Goal: Task Accomplishment & Management: Complete application form

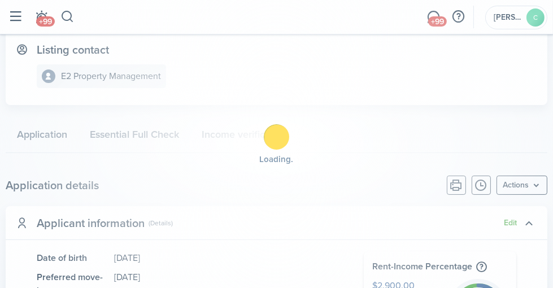
scroll to position [177, 0]
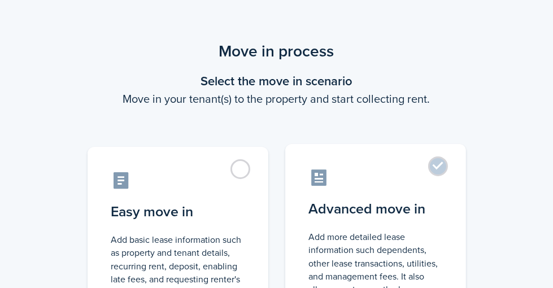
click at [458, 171] on label "Advanced move in Add more detailed lease information such dependents, other lea…" at bounding box center [375, 238] width 181 height 189
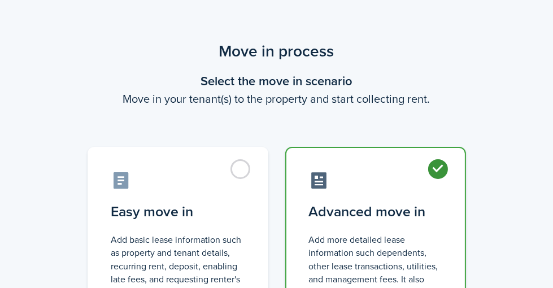
radio input "true"
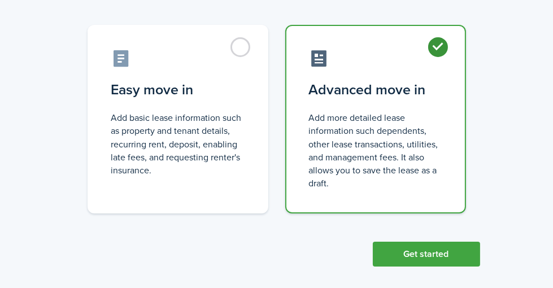
scroll to position [132, 0]
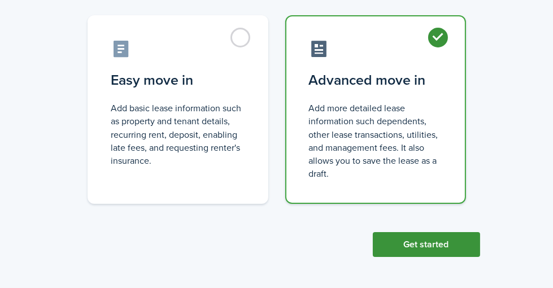
click at [472, 249] on button "Get started" at bounding box center [426, 244] width 107 height 25
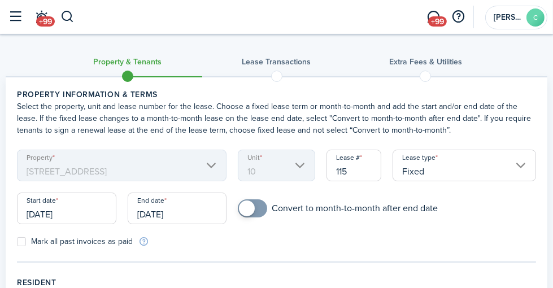
click at [227, 173] on mbsc-scroller "Property [STREET_ADDRESS]" at bounding box center [122, 166] width 210 height 32
click at [217, 222] on input "[DATE]" at bounding box center [177, 209] width 99 height 32
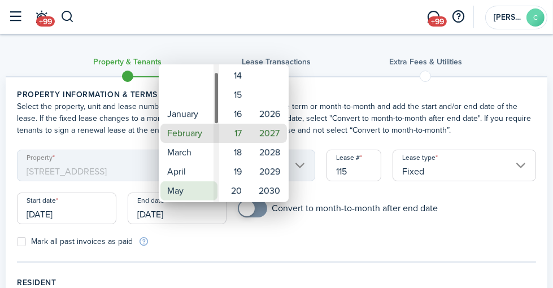
click at [184, 192] on mbsc-wheel-item "May" at bounding box center [188, 190] width 57 height 19
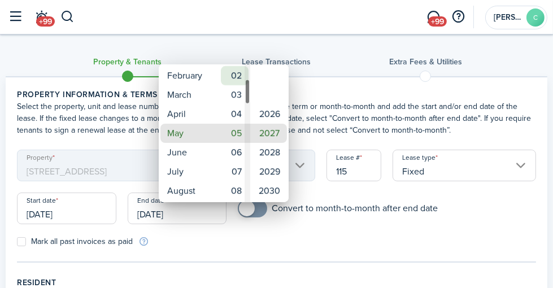
click at [238, 76] on mbsc-wheel-item "02" at bounding box center [235, 75] width 28 height 19
type input "[DATE]"
click at [380, 244] on div at bounding box center [277, 144] width 734 height 469
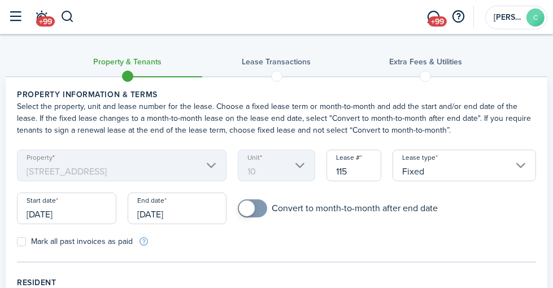
checkbox input "true"
click at [255, 216] on span at bounding box center [247, 209] width 16 height 16
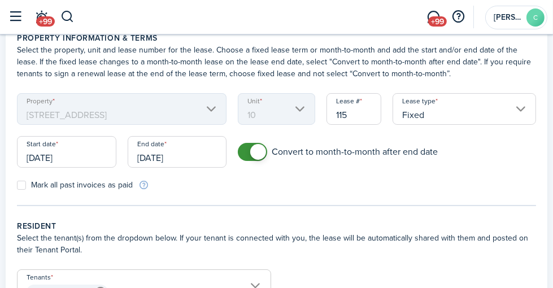
click at [210, 160] on input "[DATE]" at bounding box center [177, 152] width 99 height 32
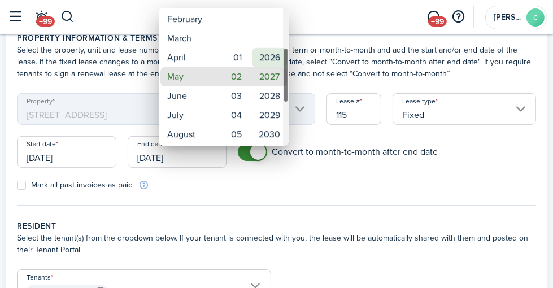
click at [275, 57] on mbsc-wheel-item "2026" at bounding box center [269, 57] width 35 height 19
type input "[DATE]"
click at [358, 175] on div at bounding box center [277, 144] width 734 height 469
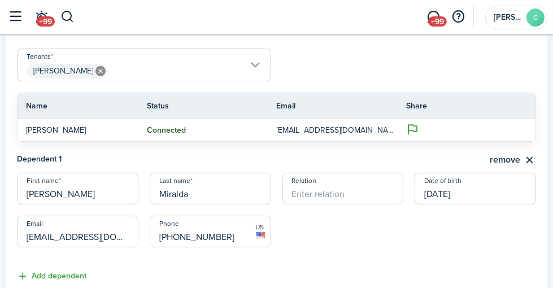
scroll to position [283, 0]
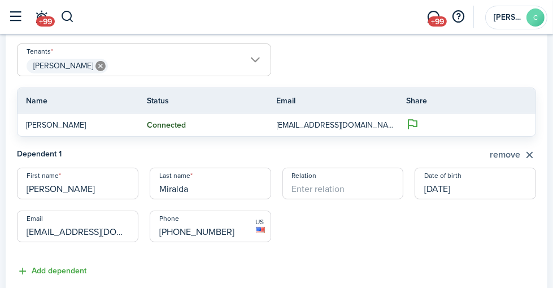
click at [531, 162] on button "remove" at bounding box center [513, 155] width 46 height 14
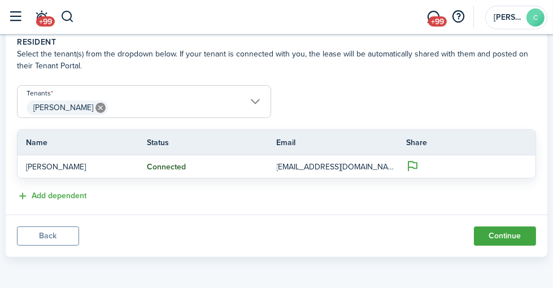
scroll to position [252, 0]
click at [62, 193] on button "Add dependent" at bounding box center [52, 196] width 70 height 13
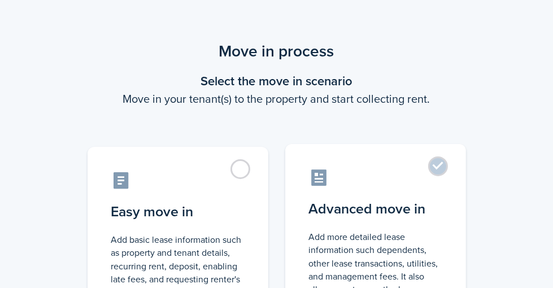
click at [462, 172] on label "Advanced move in Add more detailed lease information such dependents, other lea…" at bounding box center [375, 238] width 181 height 189
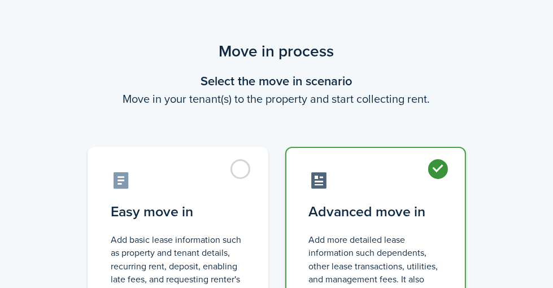
radio input "true"
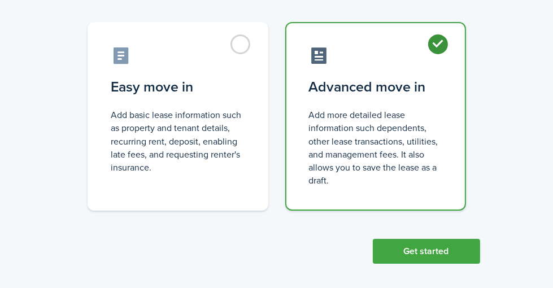
scroll to position [132, 0]
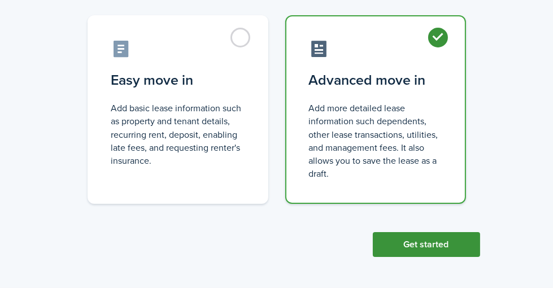
click at [480, 241] on button "Get started" at bounding box center [426, 244] width 107 height 25
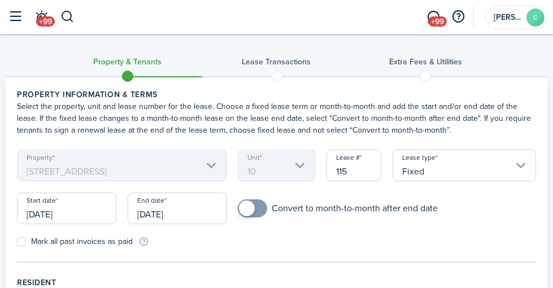
click at [193, 224] on input "[DATE]" at bounding box center [177, 209] width 99 height 32
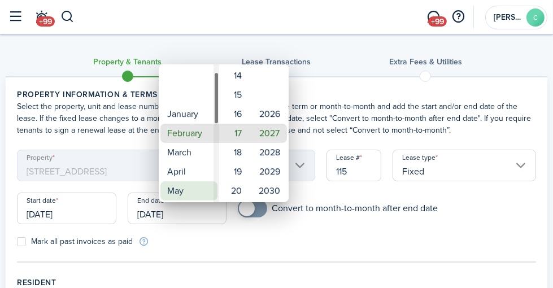
click at [185, 182] on mbsc-wheel-item "May" at bounding box center [188, 190] width 57 height 19
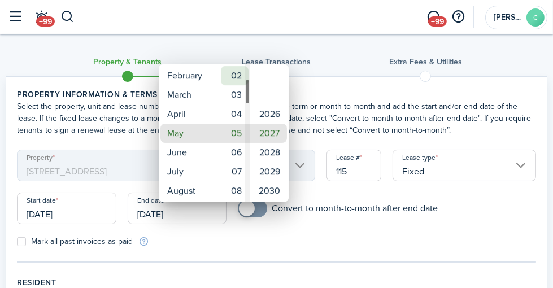
click at [235, 77] on mbsc-wheel-item "02" at bounding box center [235, 75] width 28 height 19
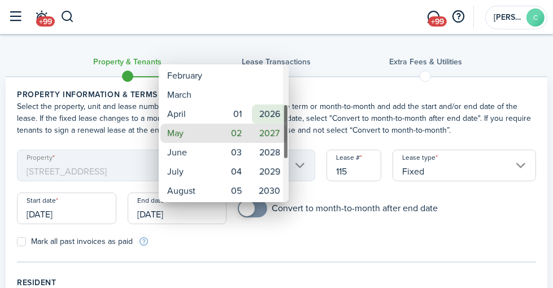
click at [274, 107] on mbsc-wheel-item "2026" at bounding box center [269, 114] width 35 height 19
type input "[DATE]"
click at [277, 223] on div at bounding box center [277, 144] width 734 height 469
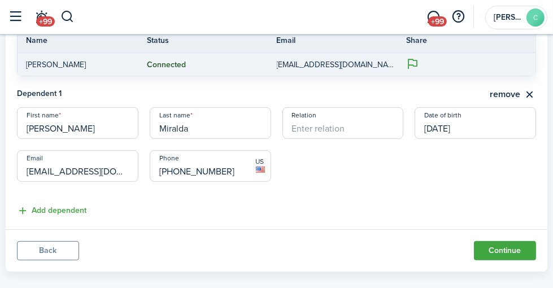
scroll to position [368, 0]
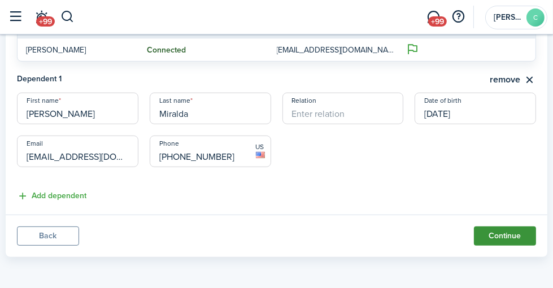
click at [507, 234] on button "Continue" at bounding box center [505, 236] width 62 height 19
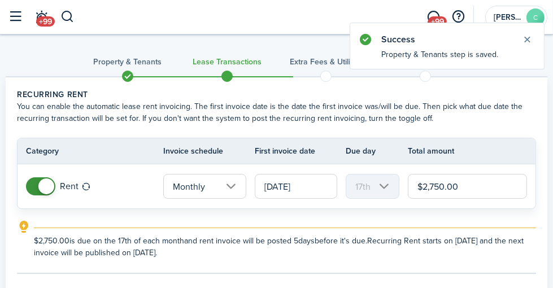
click at [476, 183] on input "$2,750.00" at bounding box center [467, 186] width 119 height 25
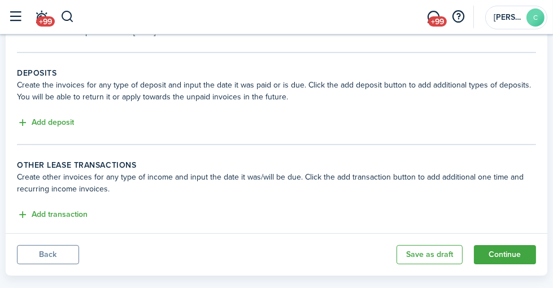
scroll to position [226, 0]
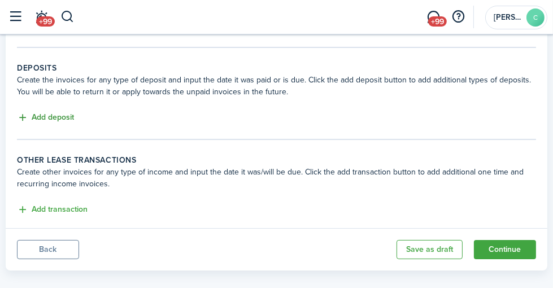
type input "$2,900.00"
click at [74, 114] on button "Add deposit" at bounding box center [45, 117] width 57 height 13
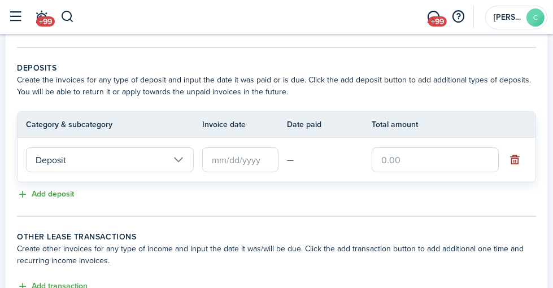
click at [233, 164] on input "text" at bounding box center [240, 160] width 76 height 25
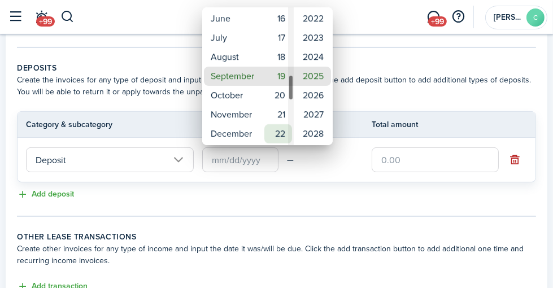
click at [282, 129] on mbsc-wheel-item "22" at bounding box center [278, 133] width 28 height 19
type input "[DATE]"
click at [404, 153] on div at bounding box center [277, 144] width 734 height 469
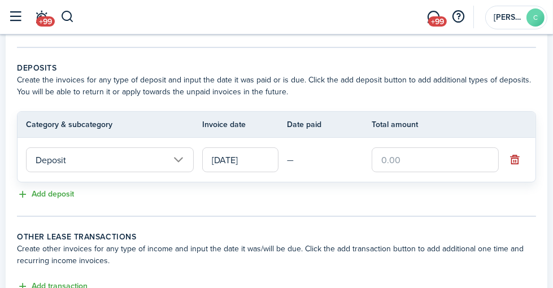
click at [405, 161] on input "text" at bounding box center [435, 160] width 127 height 25
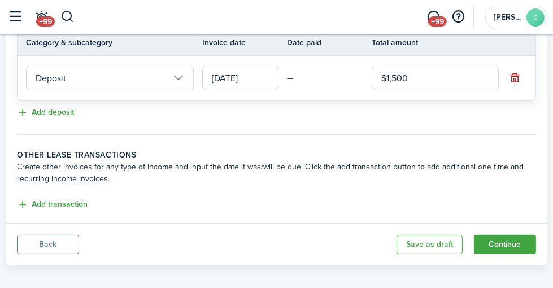
scroll to position [315, 0]
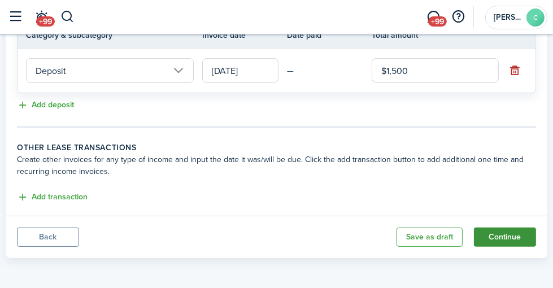
type input "$1,500.00"
click at [515, 237] on button "Continue" at bounding box center [505, 237] width 62 height 19
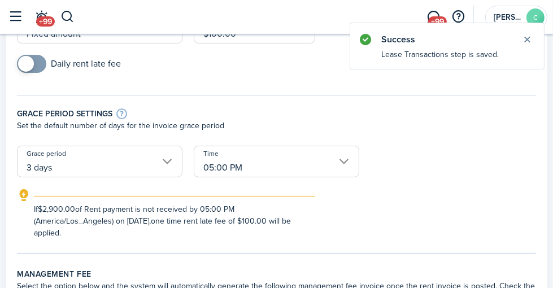
scroll to position [170, 0]
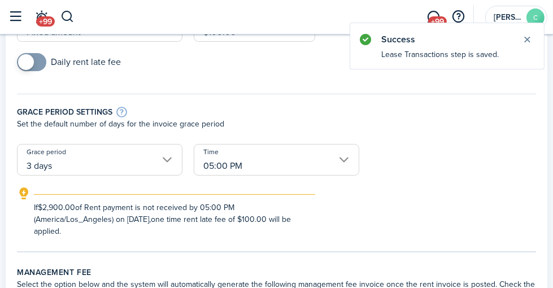
click at [183, 159] on input "3 days" at bounding box center [100, 160] width 166 height 32
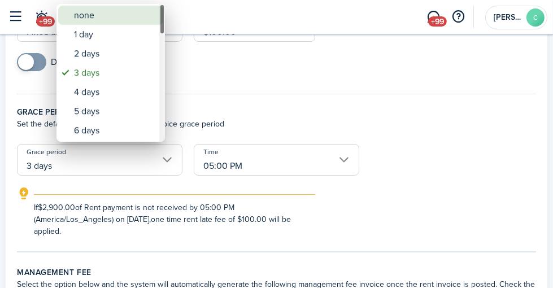
click at [124, 18] on div "none" at bounding box center [115, 15] width 83 height 19
type input "none"
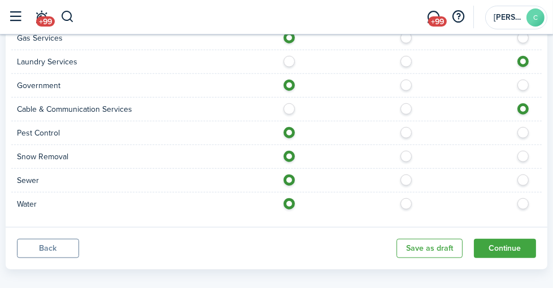
scroll to position [1066, 0]
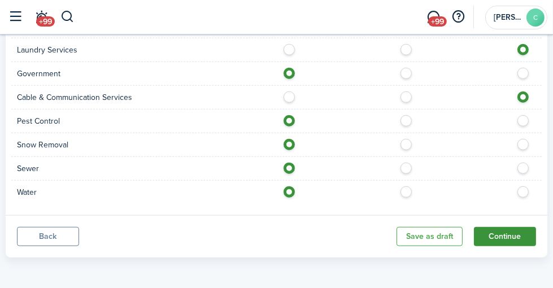
click at [497, 238] on button "Continue" at bounding box center [505, 236] width 62 height 19
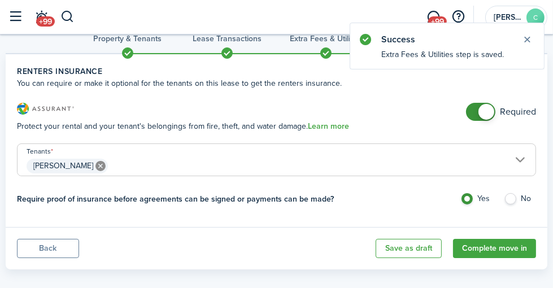
scroll to position [35, 0]
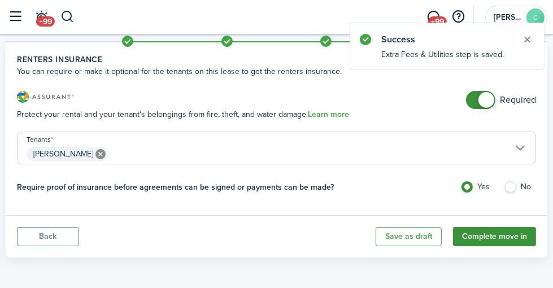
click at [486, 239] on button "Complete move in" at bounding box center [494, 236] width 83 height 19
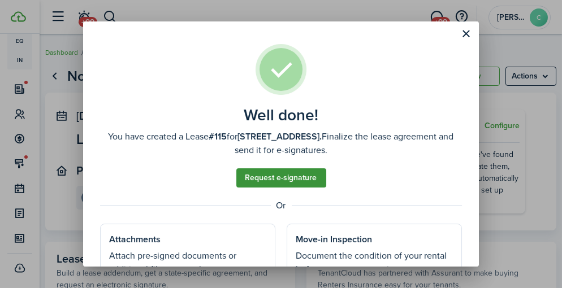
click at [301, 179] on link "Request e-signature" at bounding box center [281, 177] width 90 height 19
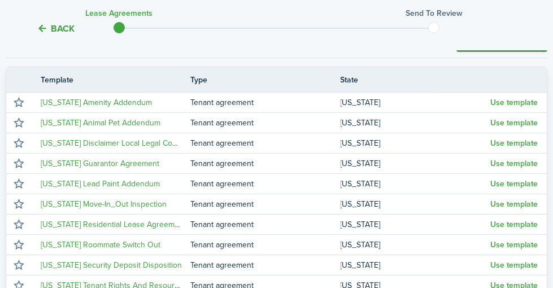
scroll to position [226, 0]
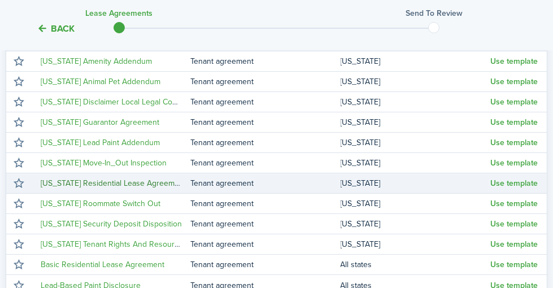
click at [174, 189] on link "[US_STATE] Residential Lease Agreement" at bounding box center [113, 183] width 145 height 12
